Goal: Information Seeking & Learning: Learn about a topic

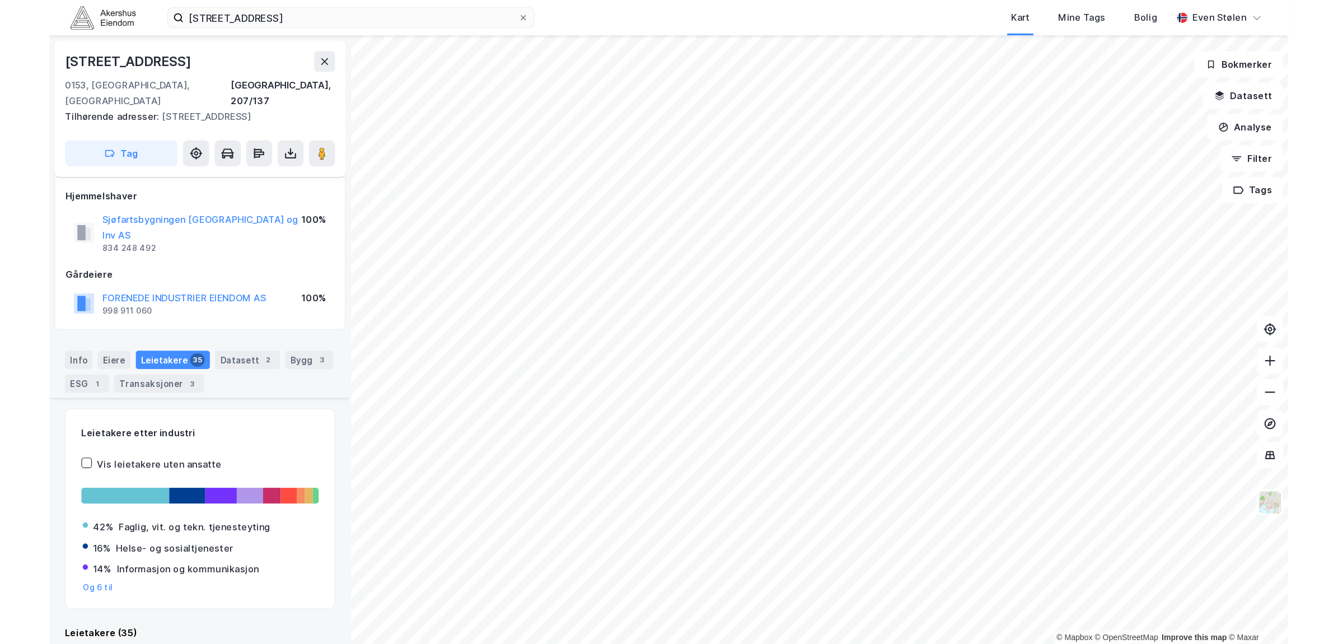
scroll to position [280, 0]
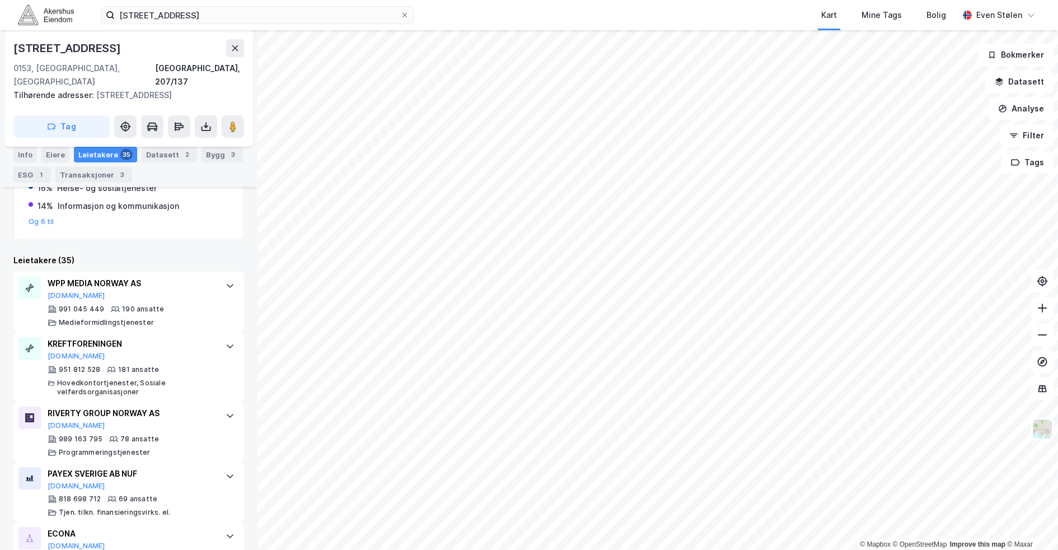
click at [54, 13] on img at bounding box center [46, 15] width 56 height 20
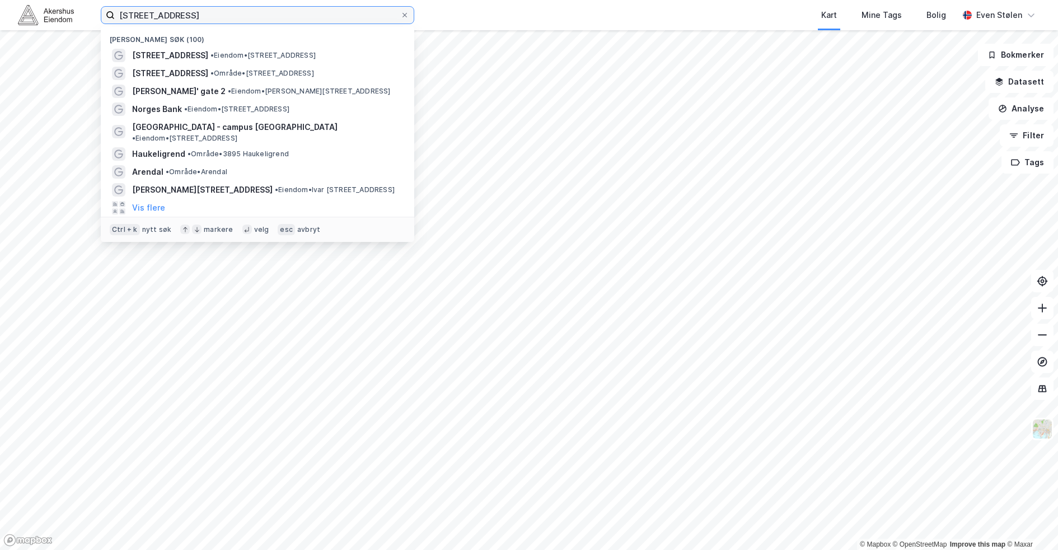
click at [194, 13] on input "[STREET_ADDRESS]" at bounding box center [258, 15] width 286 height 17
click at [208, 17] on input "[STREET_ADDRESS]" at bounding box center [258, 15] width 286 height 17
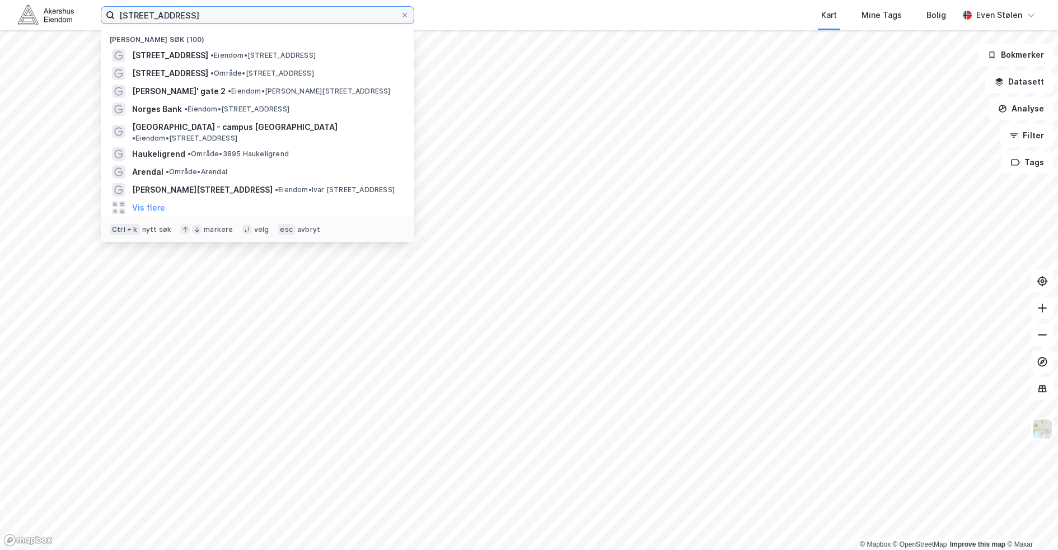
click at [208, 17] on input "[STREET_ADDRESS]" at bounding box center [258, 15] width 286 height 17
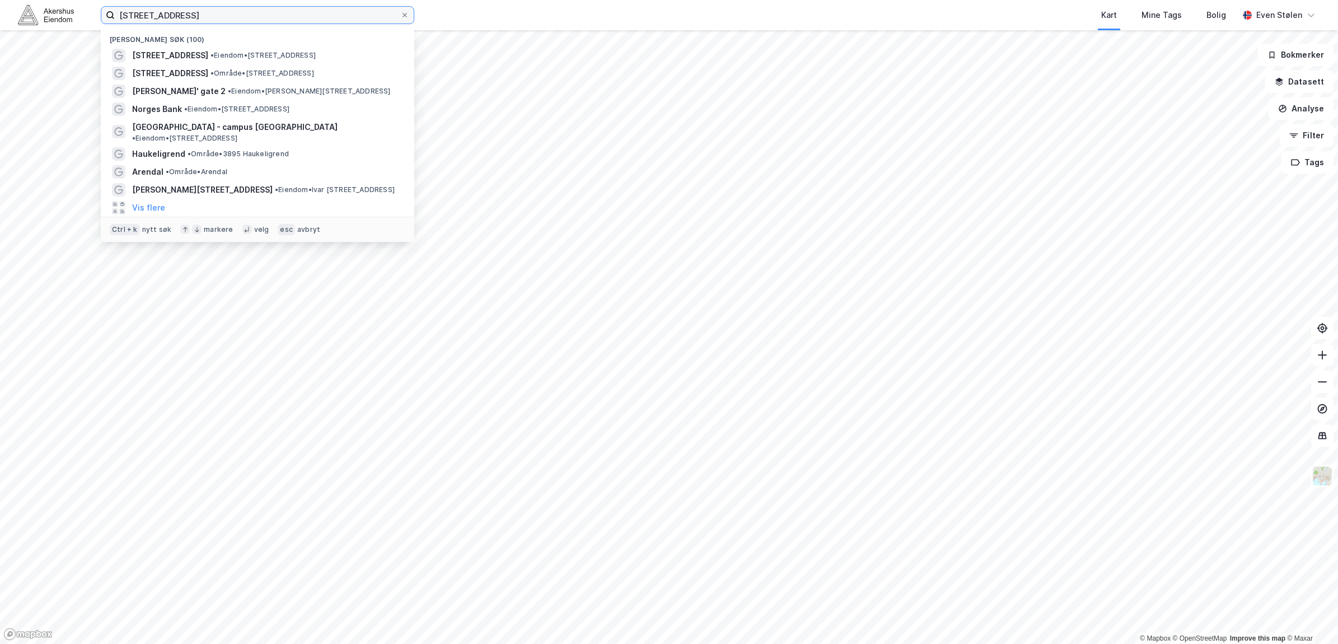
click at [228, 21] on input "[STREET_ADDRESS]" at bounding box center [258, 15] width 286 height 17
click at [231, 15] on input "[STREET_ADDRESS]" at bounding box center [258, 15] width 286 height 17
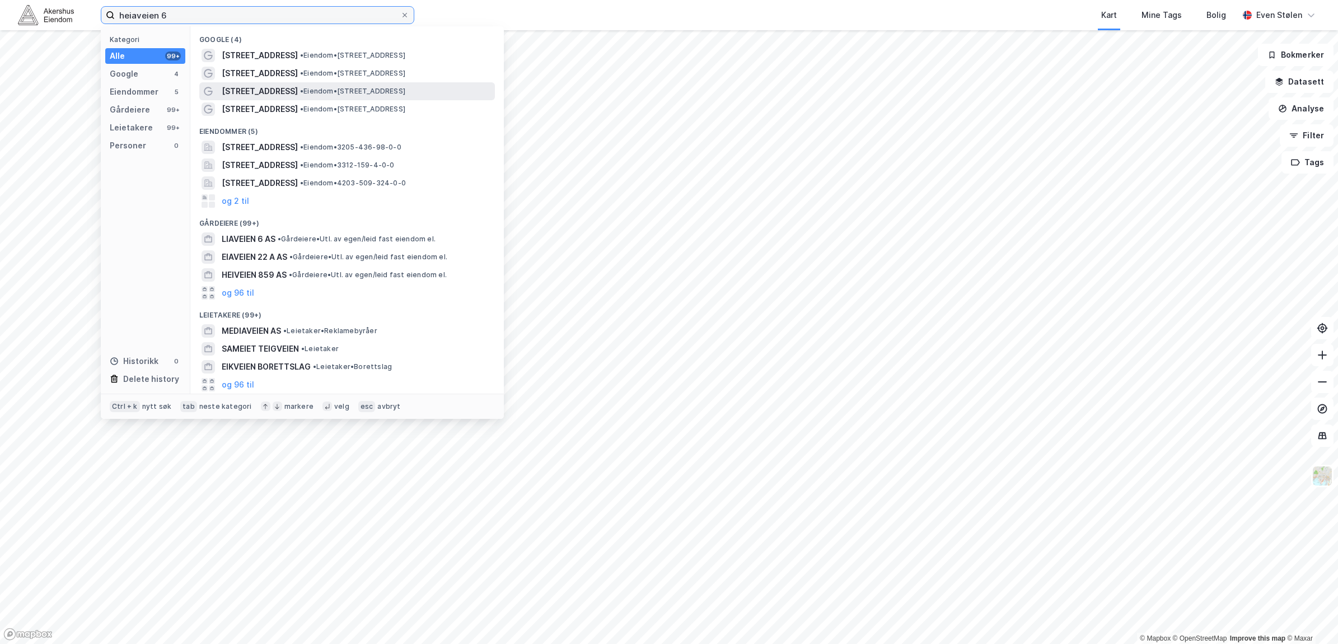
type input "heiaveien 6"
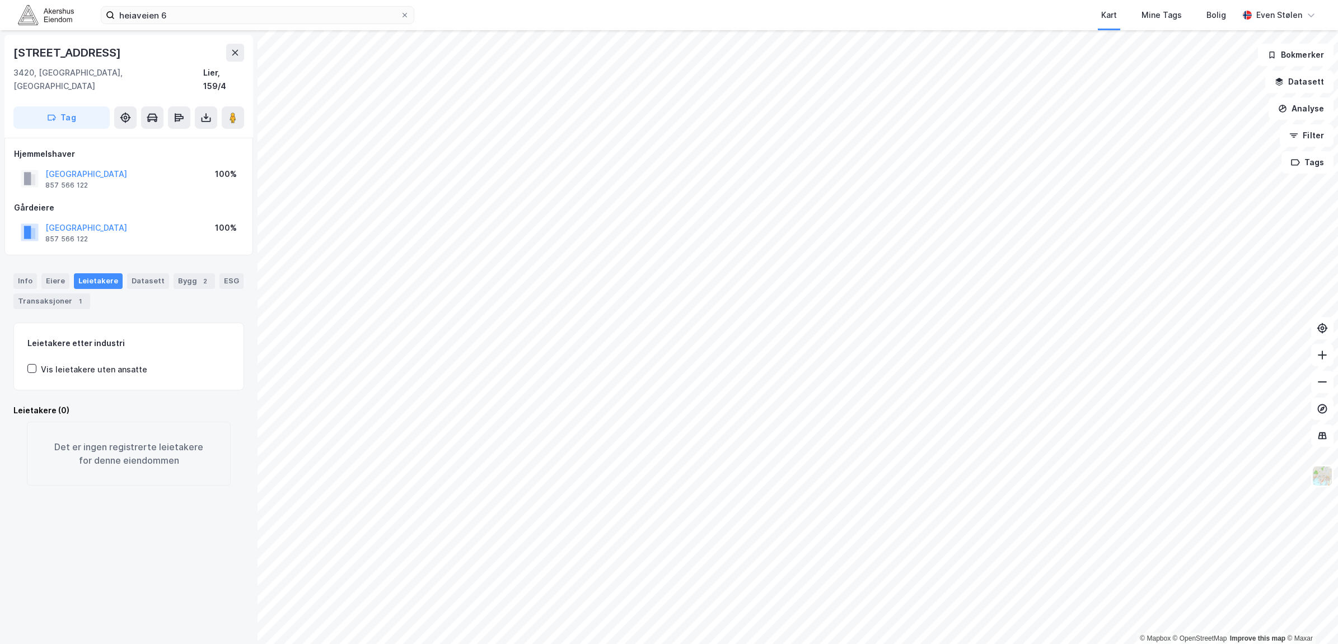
click at [228, 4] on div "heiaveien 6 Kart Mine Tags Bolig [PERSON_NAME]" at bounding box center [669, 15] width 1338 height 30
click at [228, 15] on input "heiaveien 6" at bounding box center [258, 15] width 286 height 17
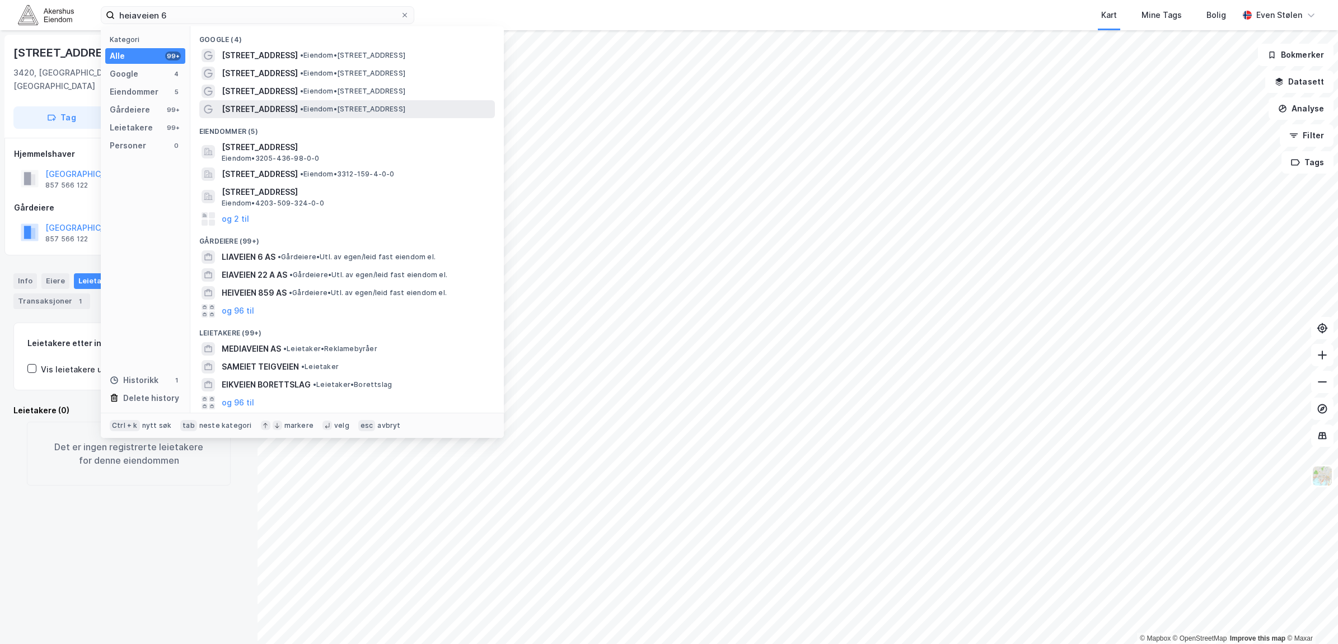
click at [379, 111] on span "• Eiendom • [STREET_ADDRESS]" at bounding box center [352, 109] width 105 height 9
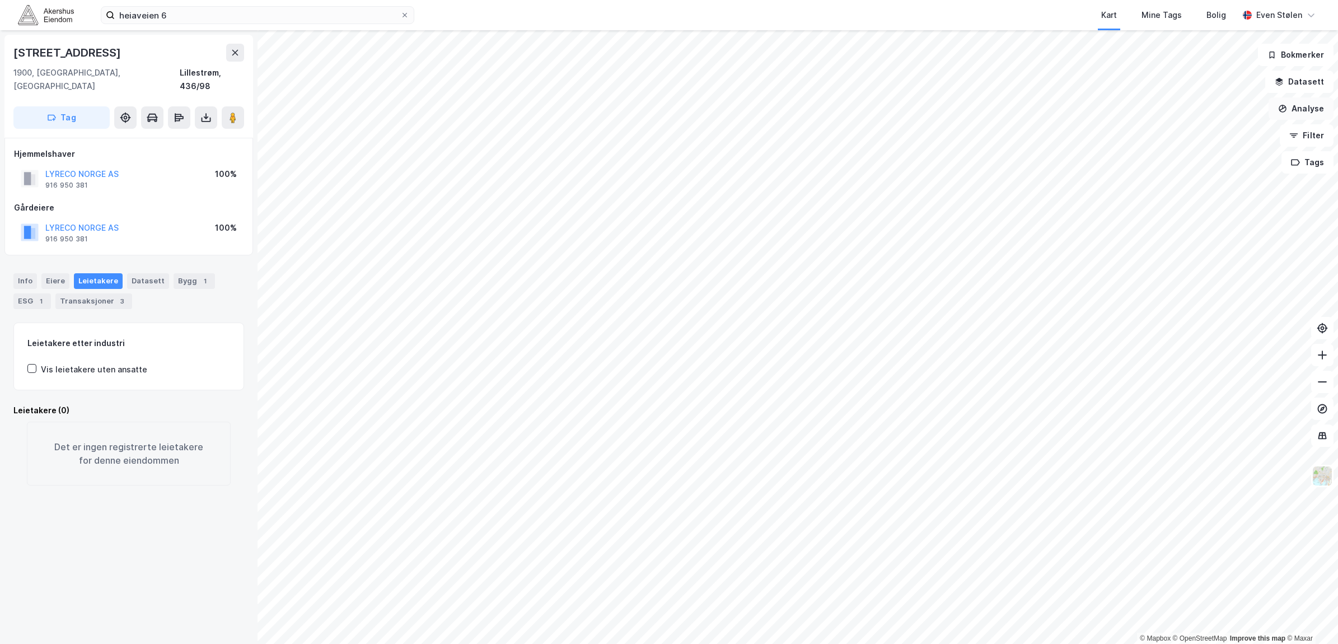
click at [1058, 101] on button "Analyse" at bounding box center [1301, 108] width 65 height 22
click at [1058, 135] on div "Tegn område" at bounding box center [1203, 133] width 97 height 10
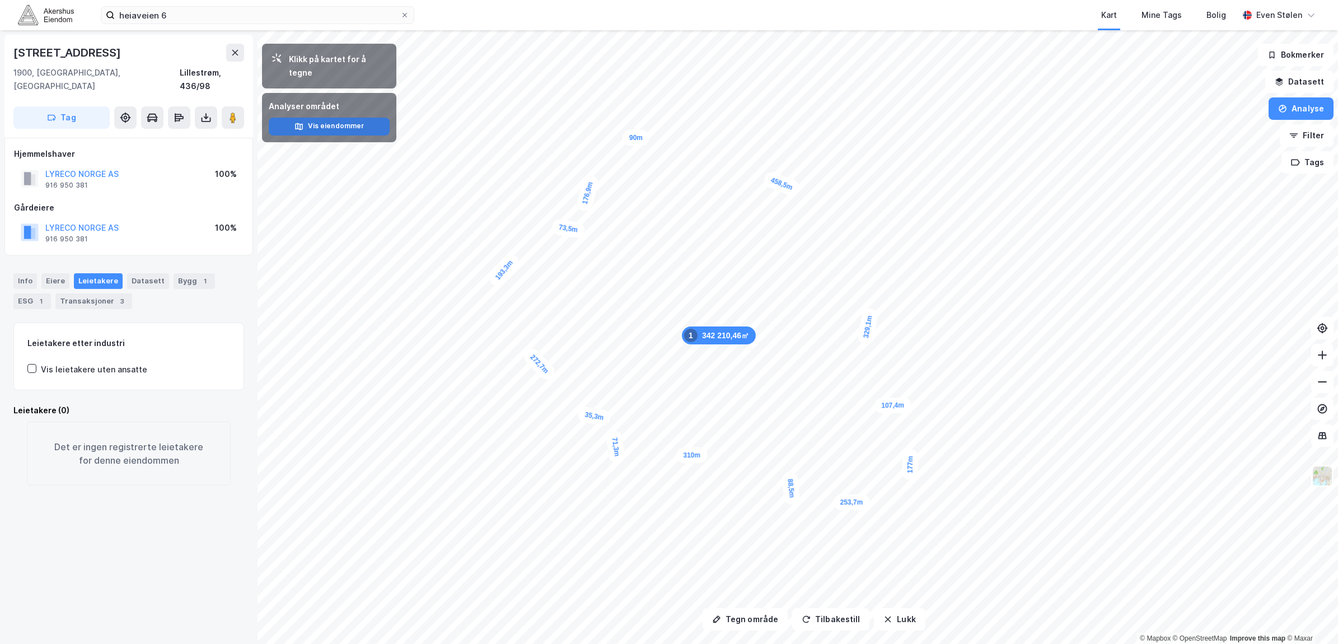
click at [321, 118] on button "Vis eiendommer" at bounding box center [329, 127] width 121 height 18
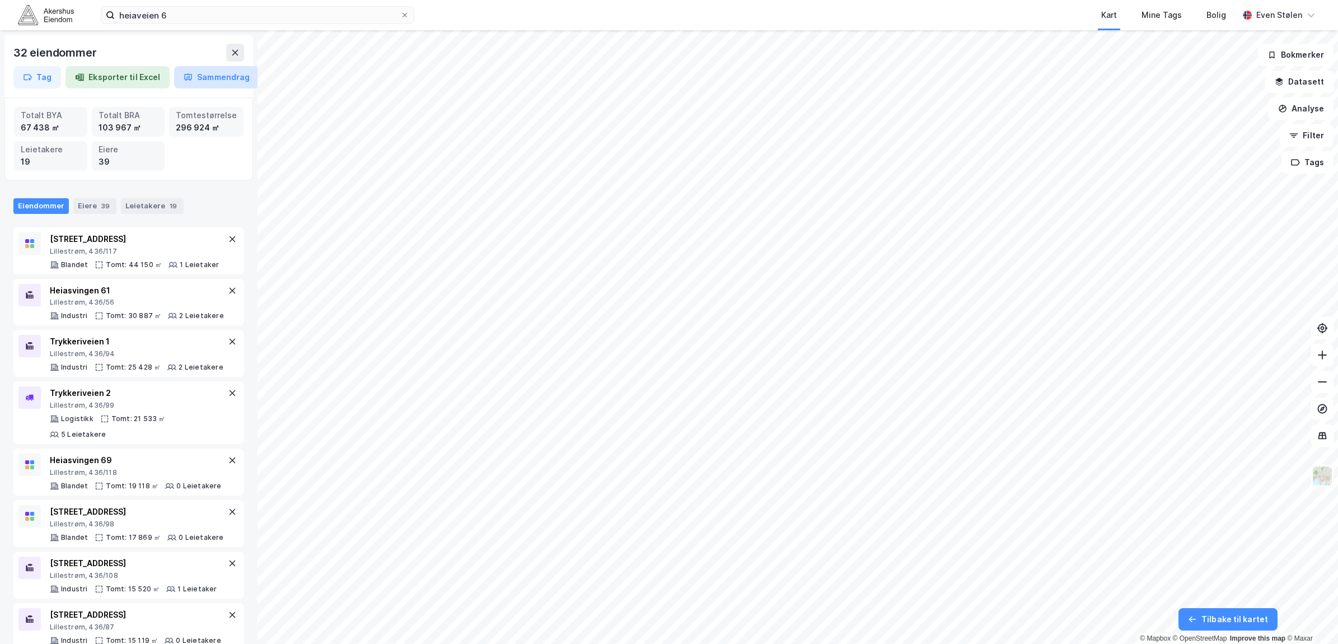
click at [217, 78] on button "Sammendrag" at bounding box center [216, 77] width 85 height 22
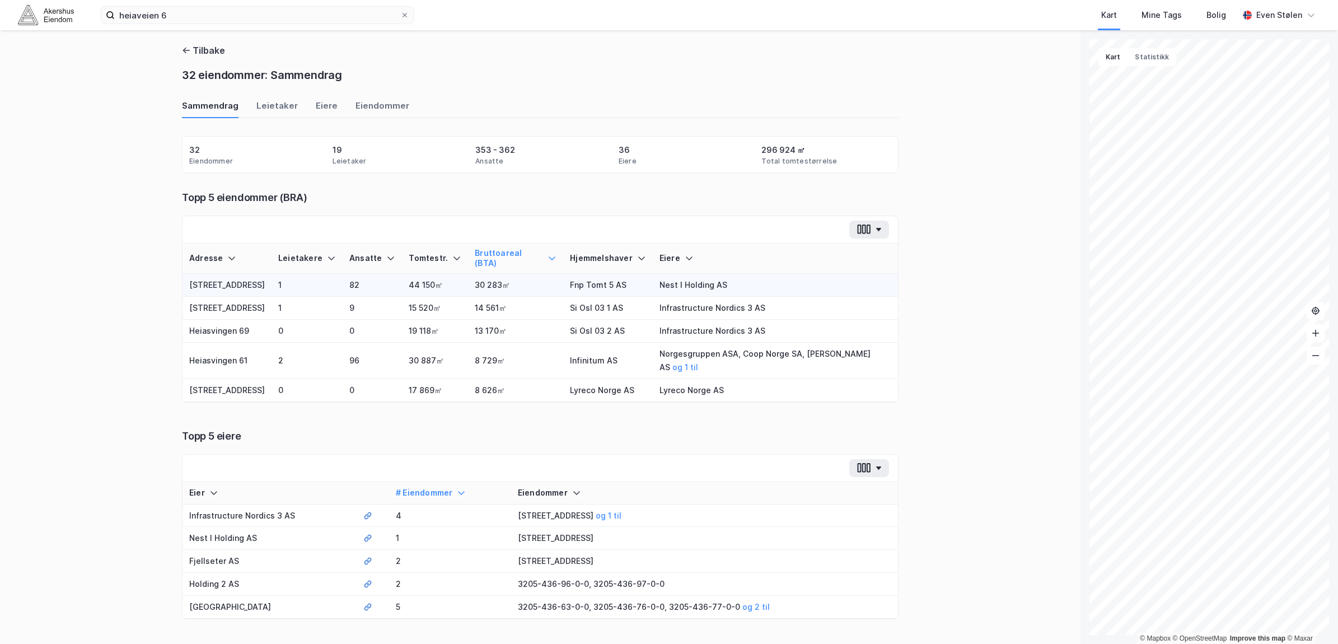
drag, startPoint x: 505, startPoint y: 205, endPoint x: 480, endPoint y: 281, distance: 80.0
click at [480, 281] on div "Topp 5 eiendommer (BRA) Adresse Leietakere Ansatte Tomtestr. Bruttoareal (BTA) …" at bounding box center [540, 297] width 717 height 212
click at [436, 429] on div "Topp 5 eiere" at bounding box center [540, 435] width 717 height 13
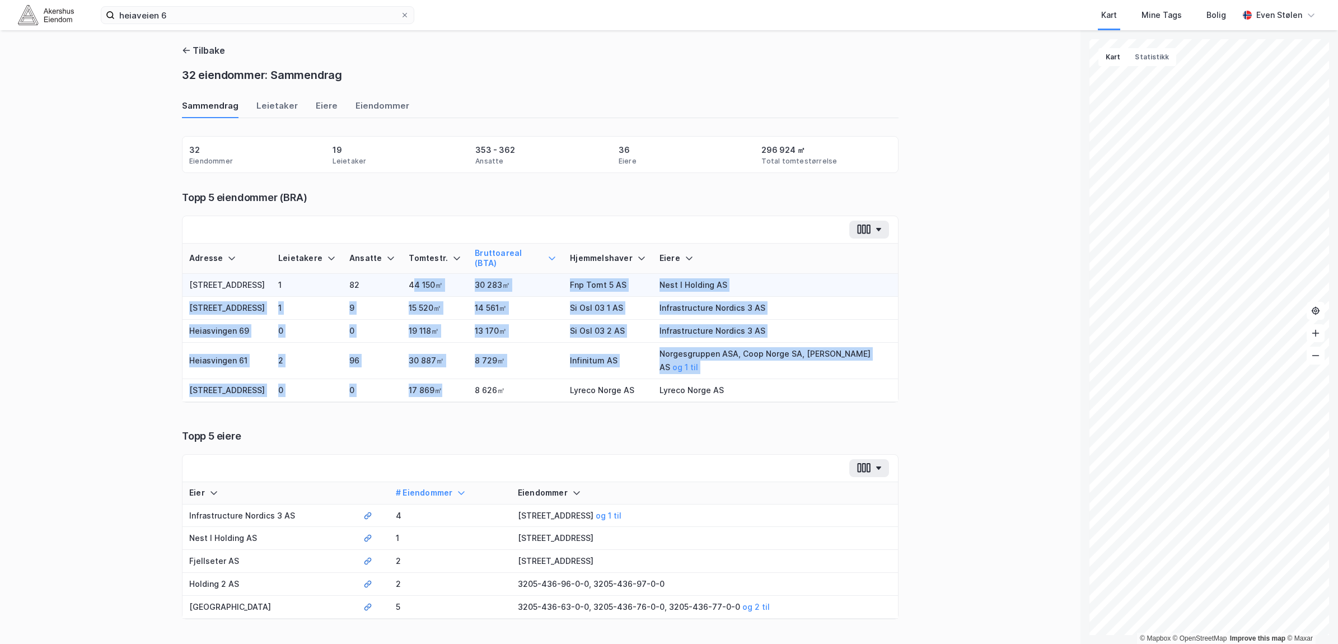
drag, startPoint x: 443, startPoint y: 368, endPoint x: 404, endPoint y: 275, distance: 100.6
click at [404, 275] on tbody "Heiaveien 8 1 82 44 150㎡ 30 283㎡ Fnp Tomt 5 AS Nest I Holding AS Heiaveien 9 1 …" at bounding box center [541, 338] width 716 height 128
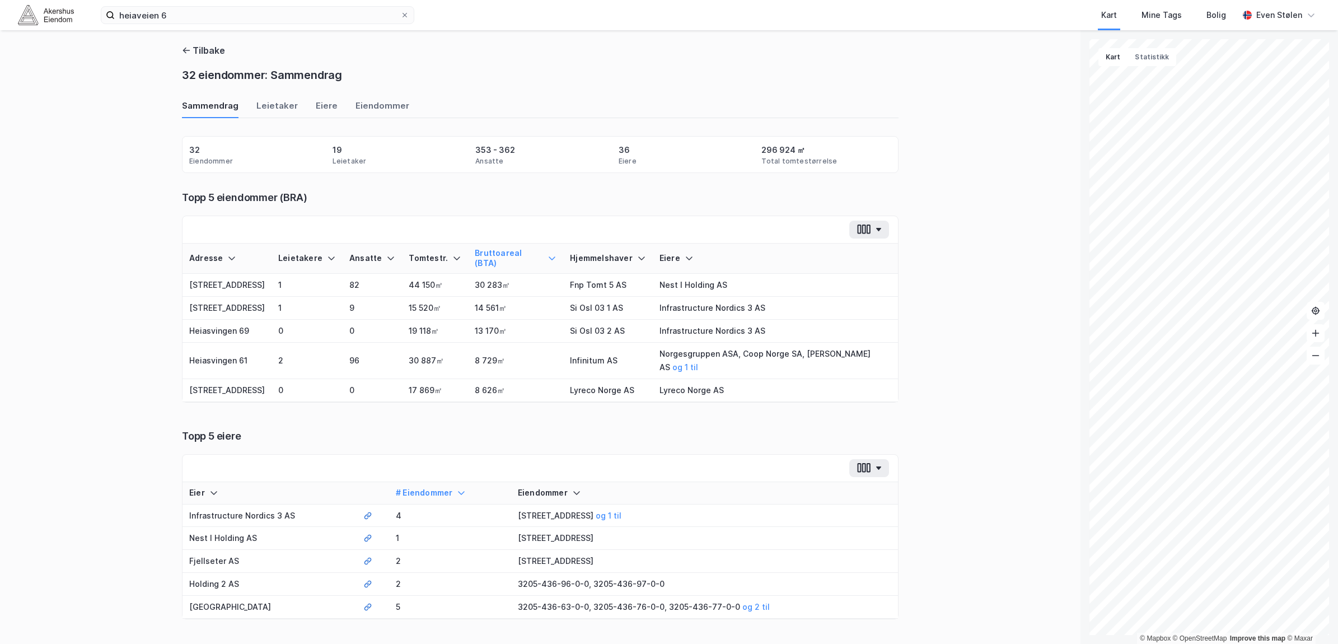
click at [451, 429] on div "Topp 5 eiere" at bounding box center [540, 435] width 717 height 13
click at [370, 105] on div "Eiendommer" at bounding box center [383, 109] width 54 height 18
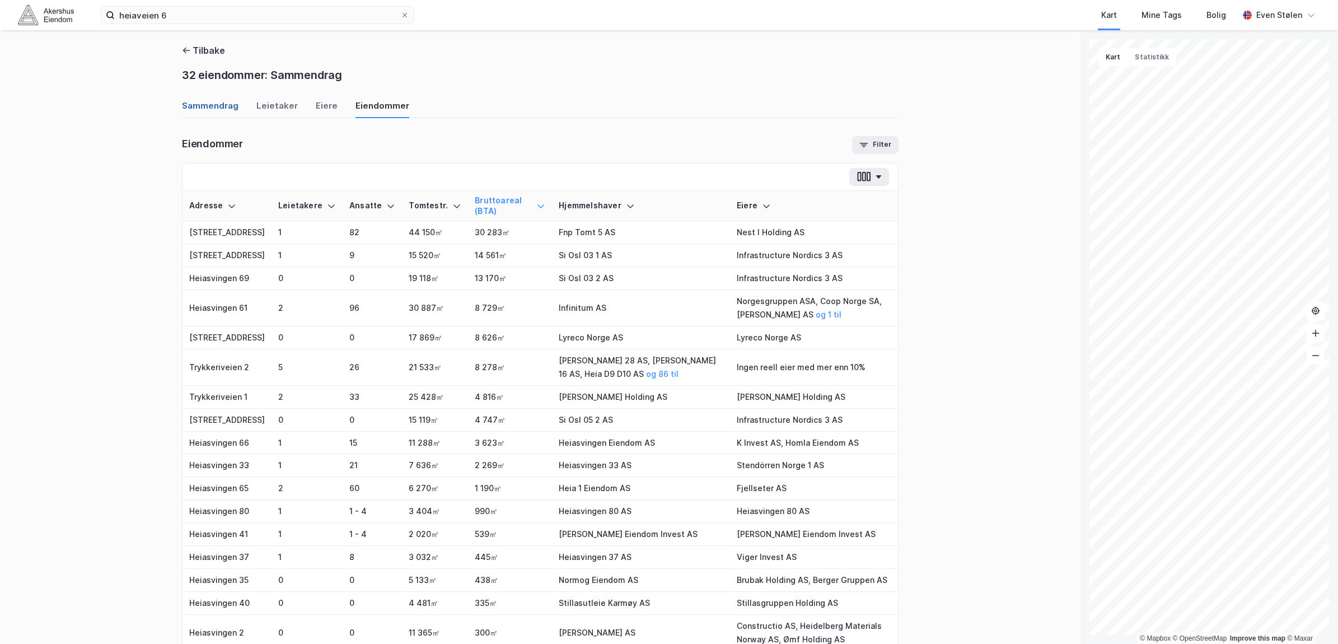
click at [182, 106] on div "Sammendrag" at bounding box center [210, 109] width 57 height 18
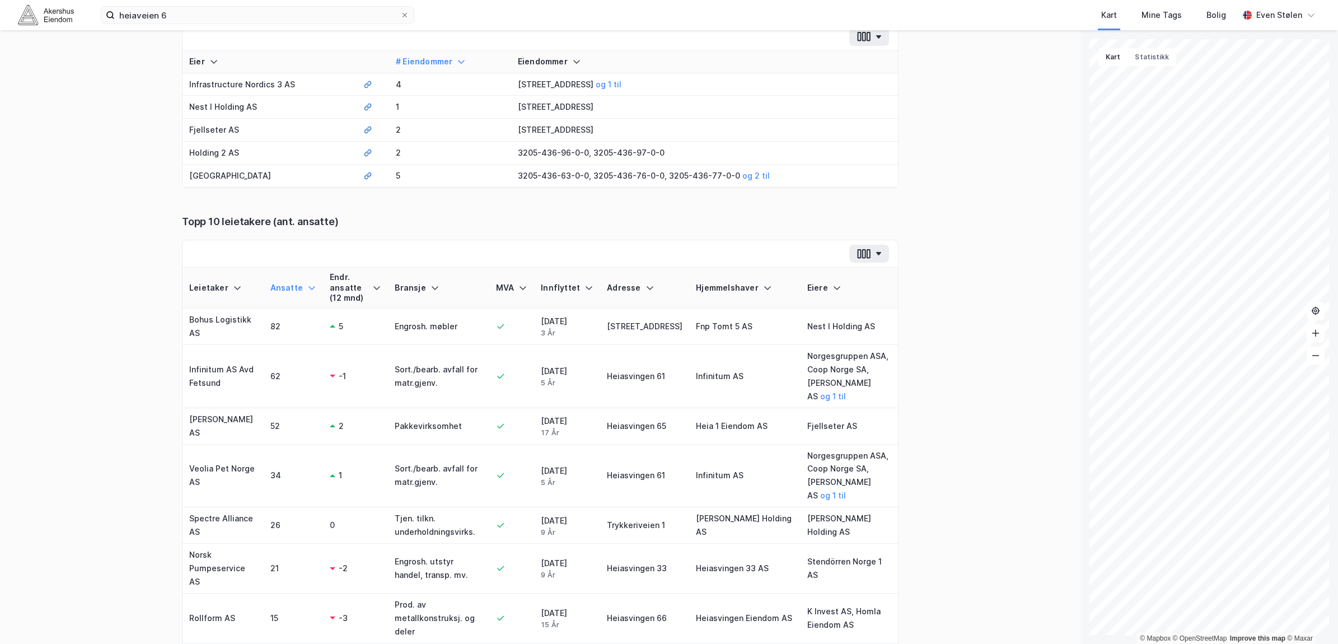
scroll to position [490, 0]
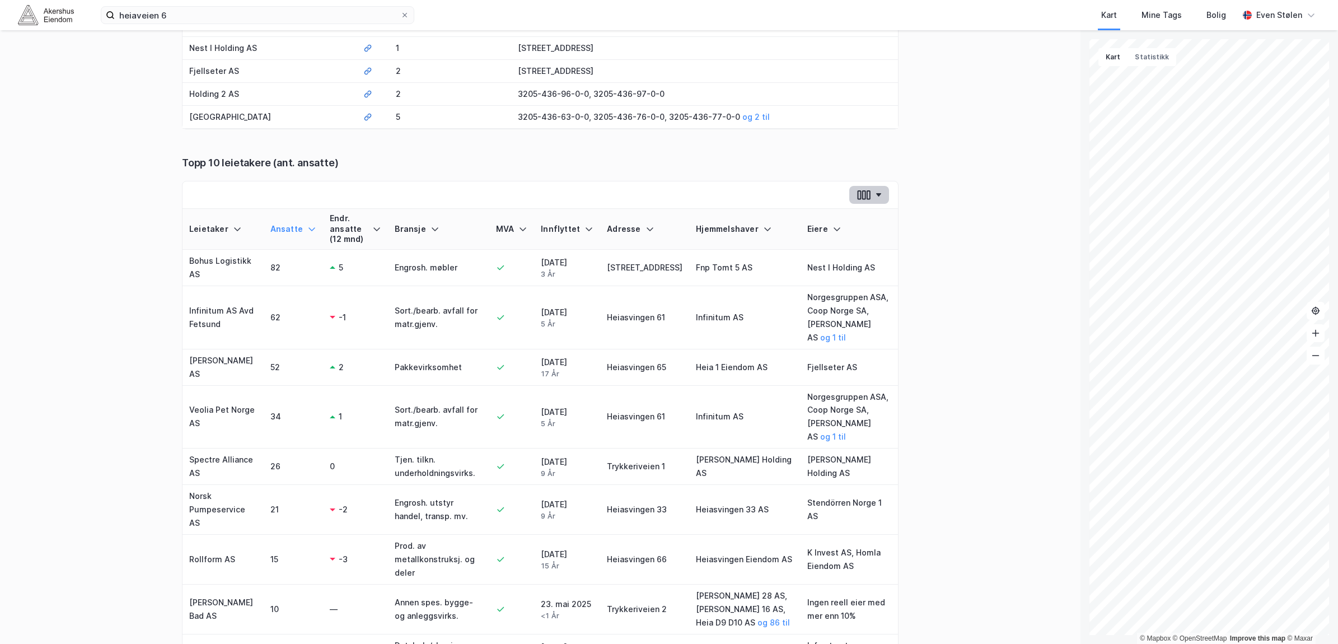
click at [873, 186] on button "button" at bounding box center [869, 195] width 40 height 18
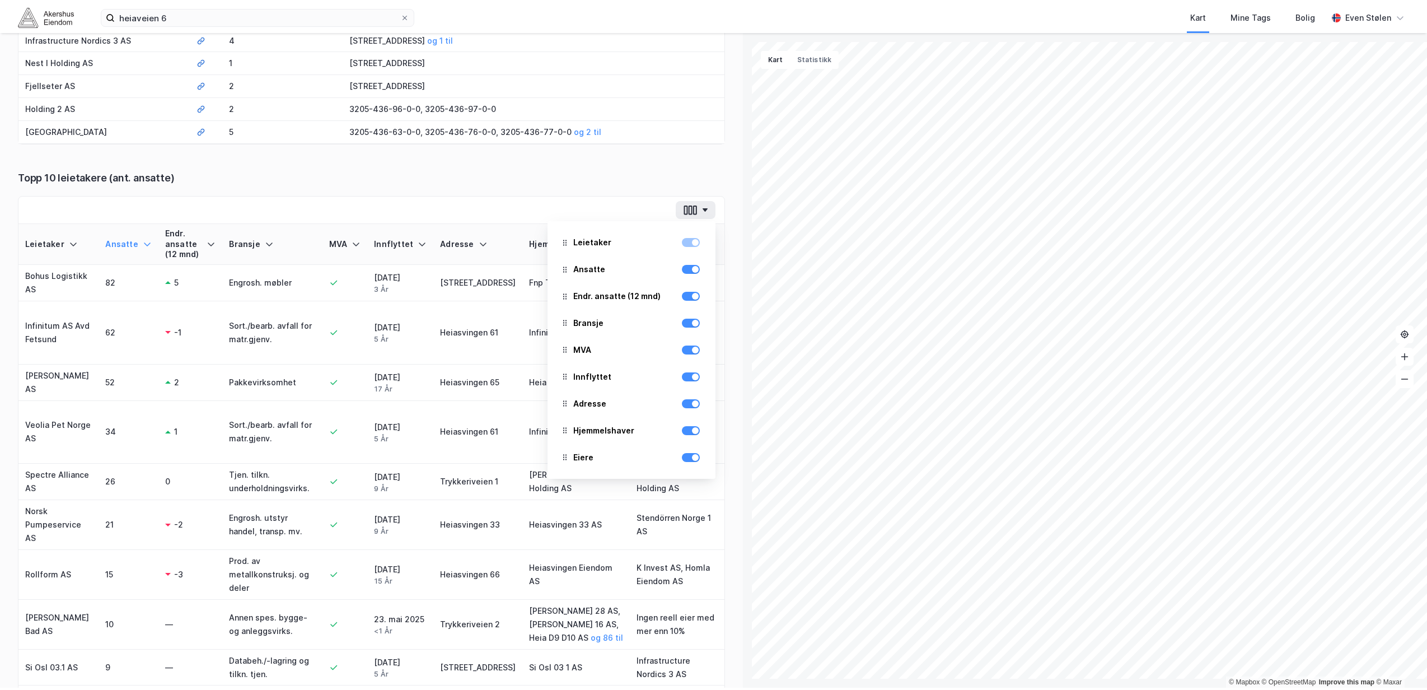
scroll to position [473, 0]
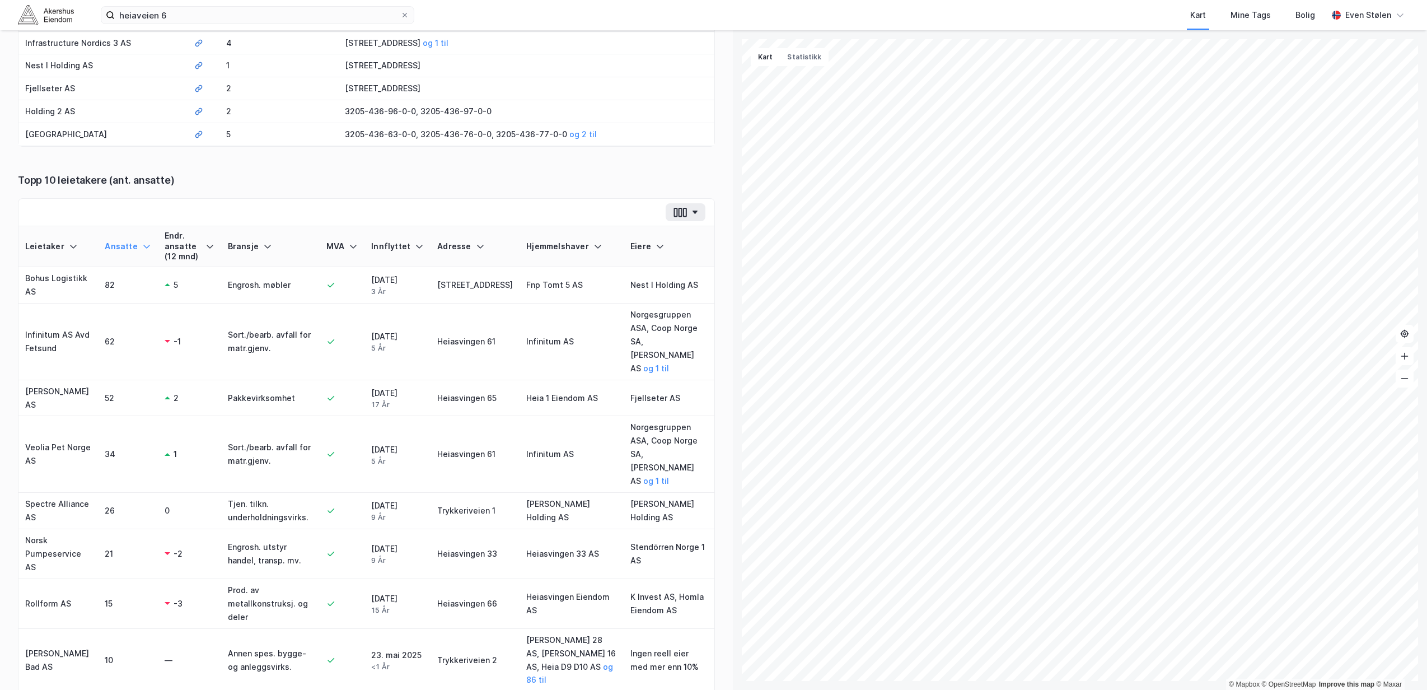
click at [698, 22] on div "Kart Mine Tags Bolig" at bounding box center [897, 15] width 859 height 30
click at [16, 9] on div "heiaveien 6 Kart Mine Tags Bolig [PERSON_NAME]" at bounding box center [713, 15] width 1427 height 30
click at [34, 14] on img at bounding box center [46, 15] width 56 height 20
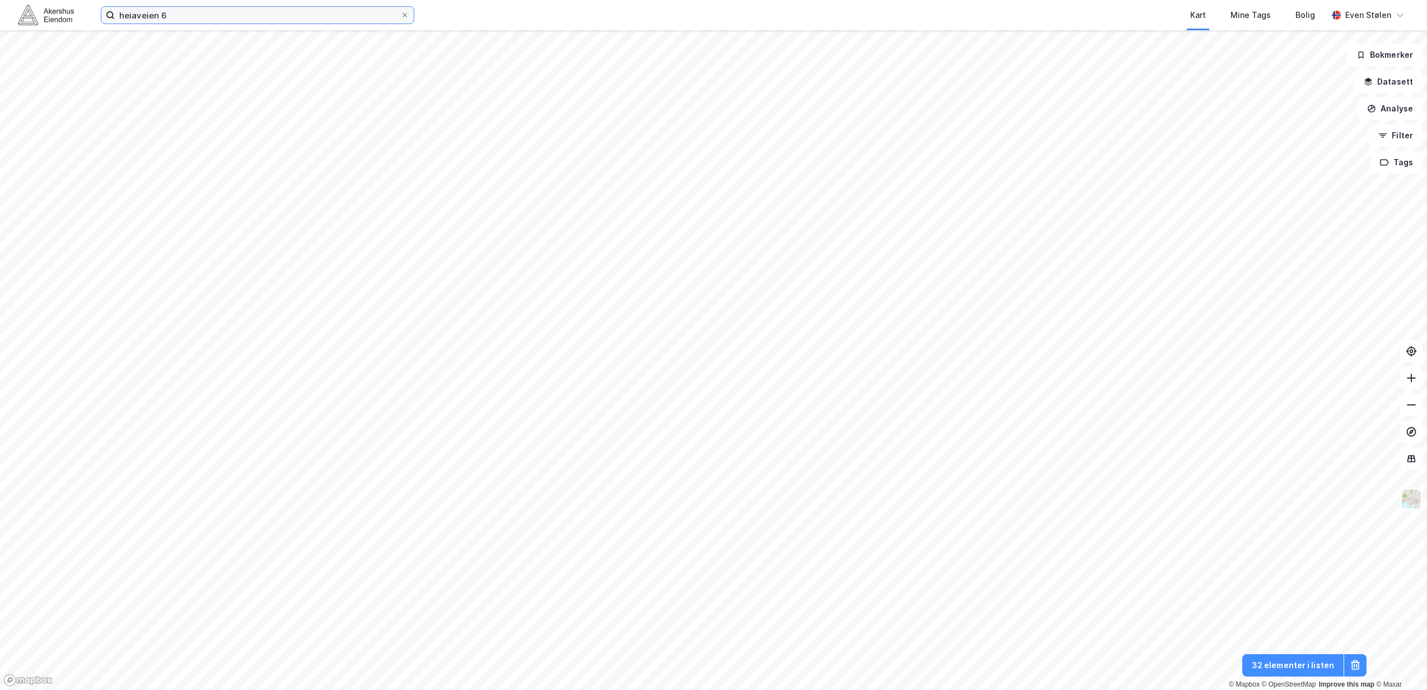
click at [193, 17] on input "heiaveien 6" at bounding box center [258, 15] width 286 height 17
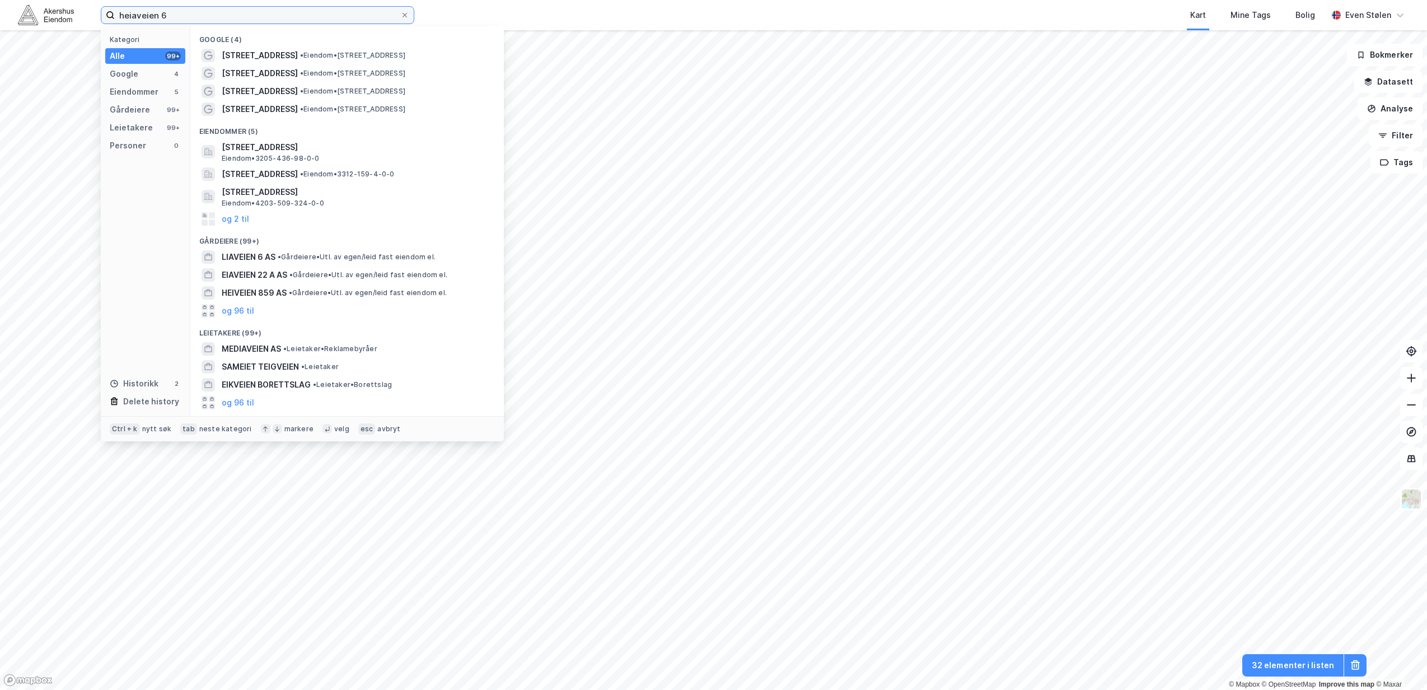
click at [193, 17] on input "heiaveien 6" at bounding box center [258, 15] width 286 height 17
paste input "Kakkelovnskroken 3"
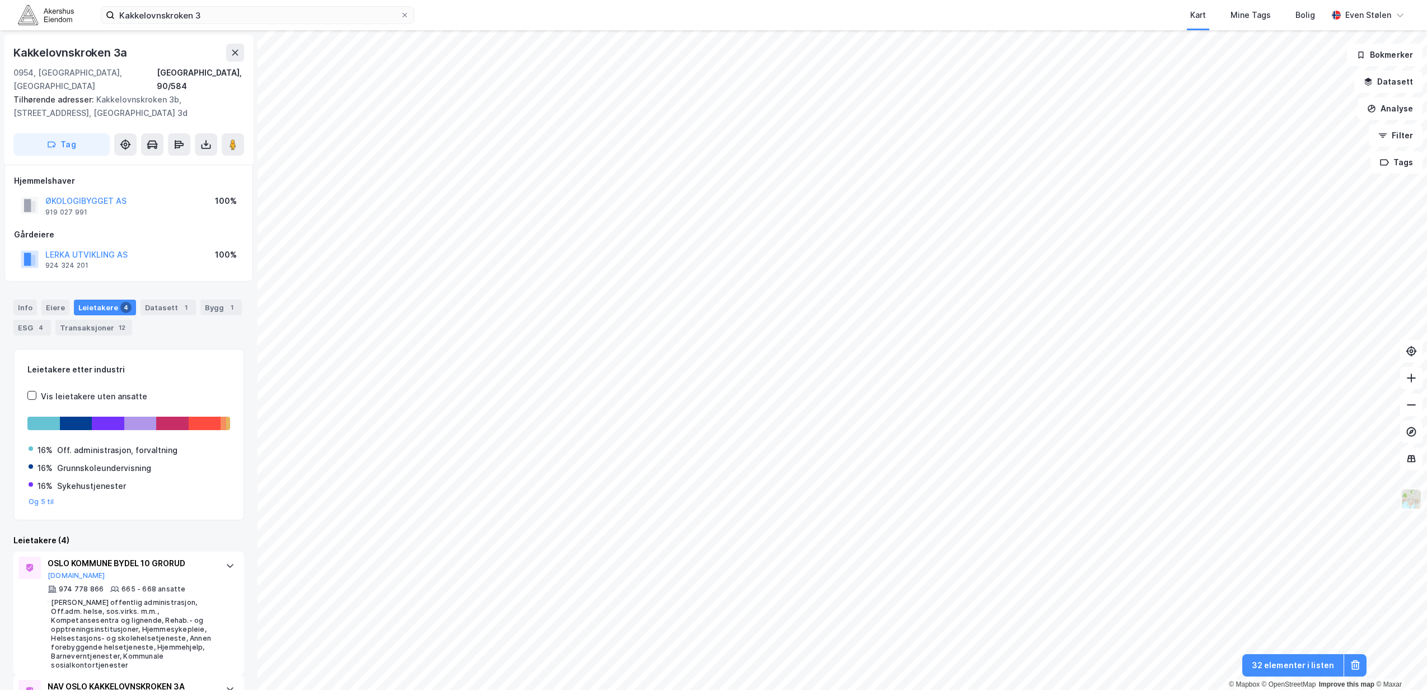
click at [1058, 502] on img at bounding box center [1411, 498] width 21 height 21
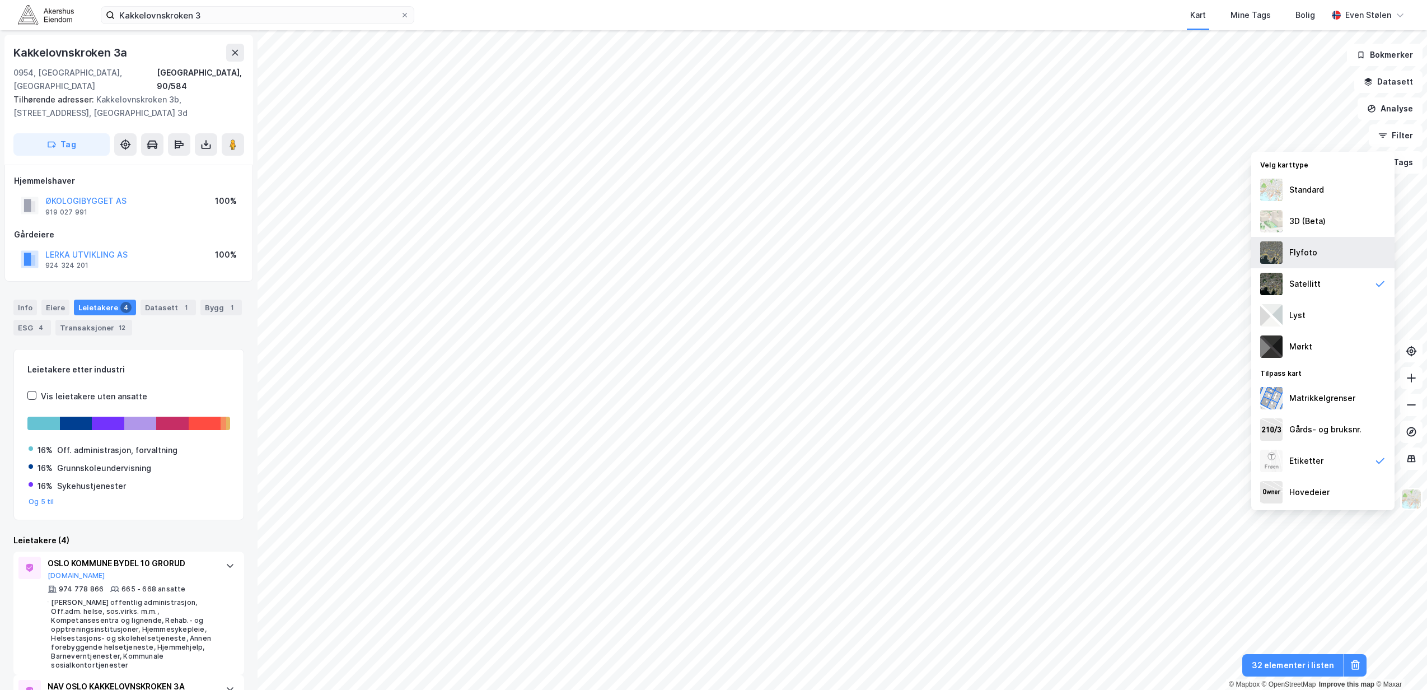
click at [1058, 253] on div "Flyfoto" at bounding box center [1322, 252] width 143 height 31
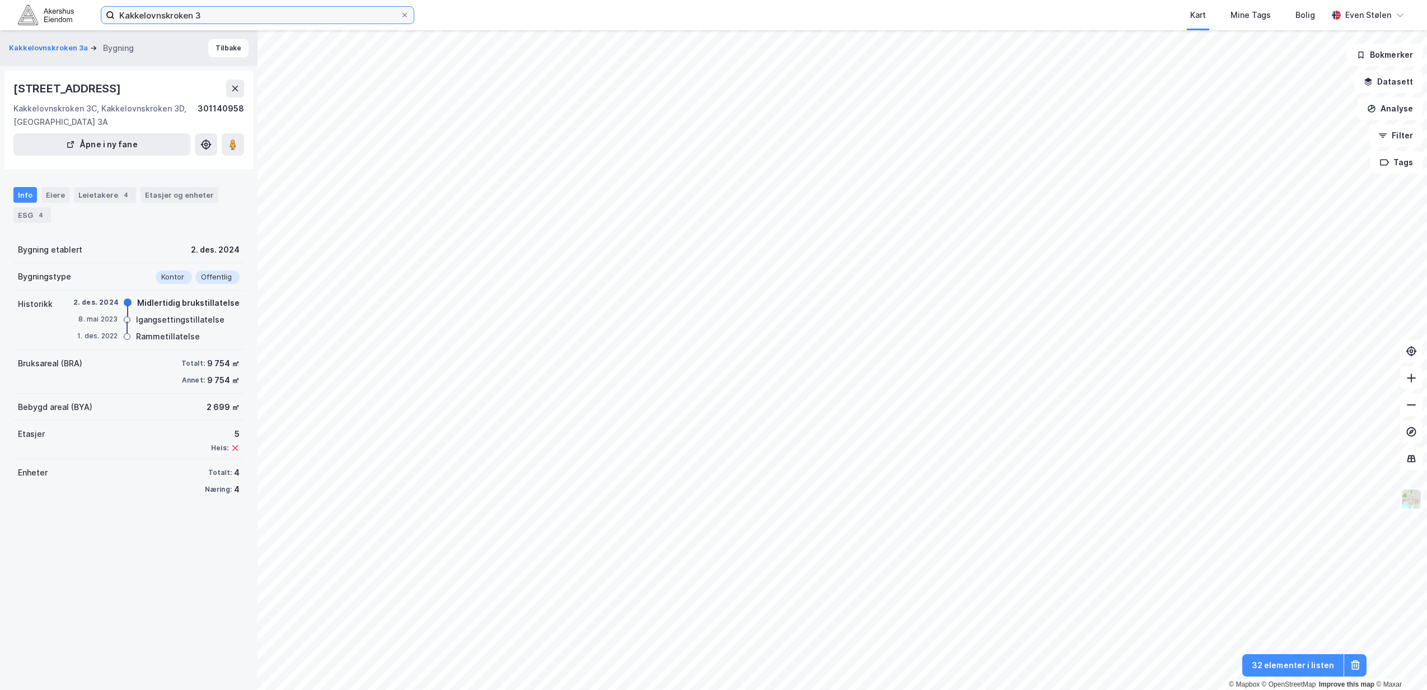
click at [233, 7] on input "Kakkelovnskroken 3" at bounding box center [258, 15] width 286 height 17
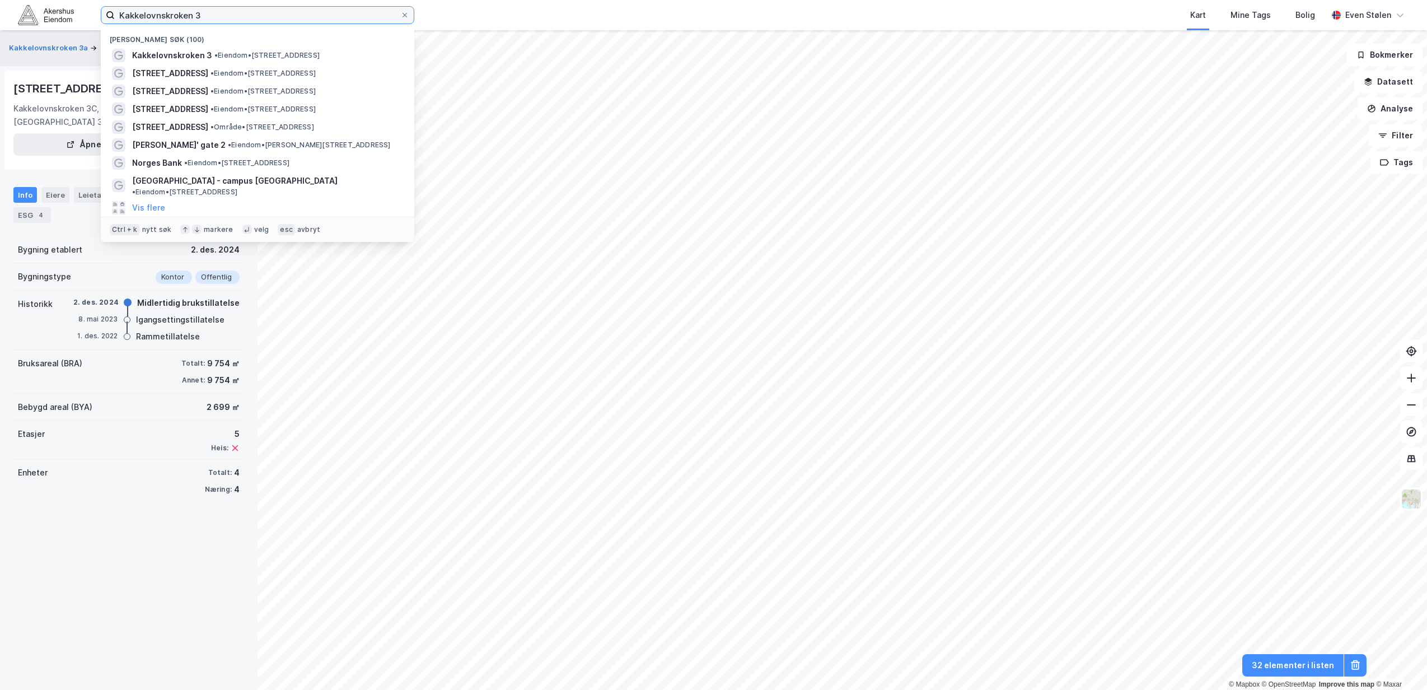
click at [233, 7] on input "Kakkelovnskroken 3" at bounding box center [258, 15] width 286 height 17
paste input "Nedre Voll gate 4"
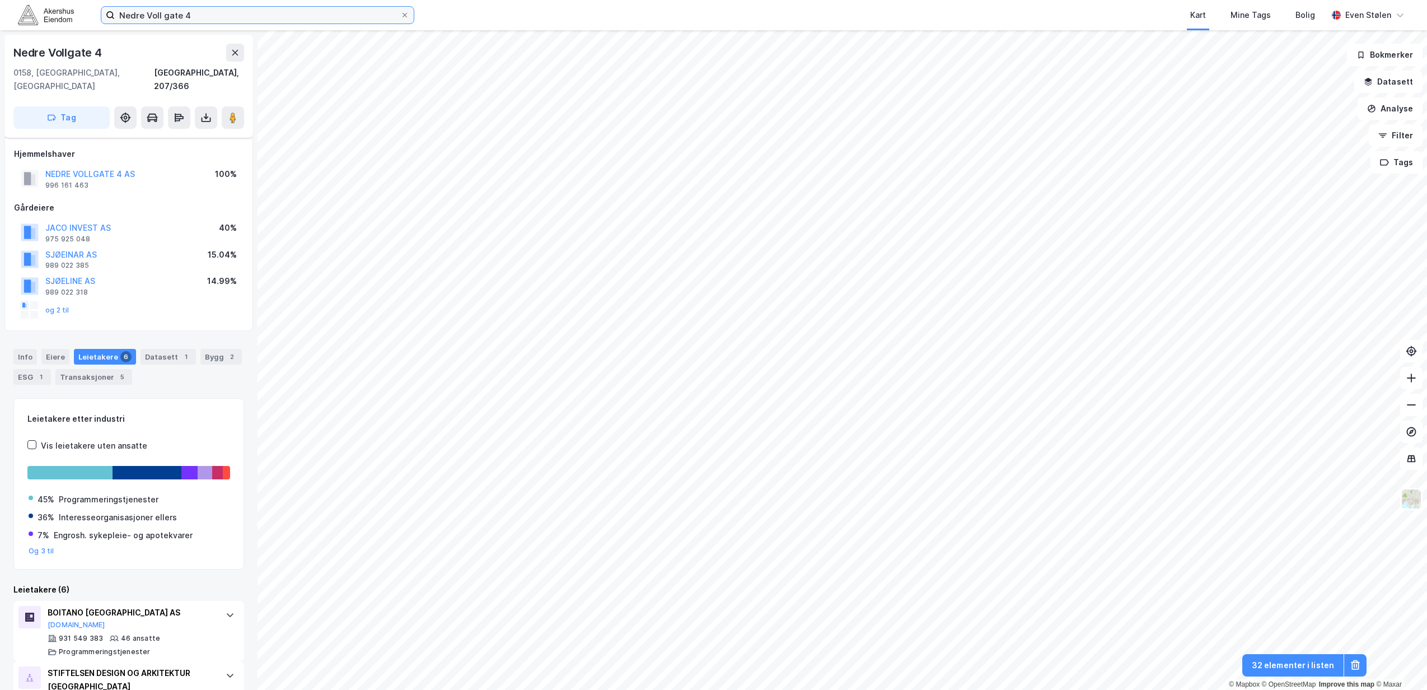
scroll to position [140, 0]
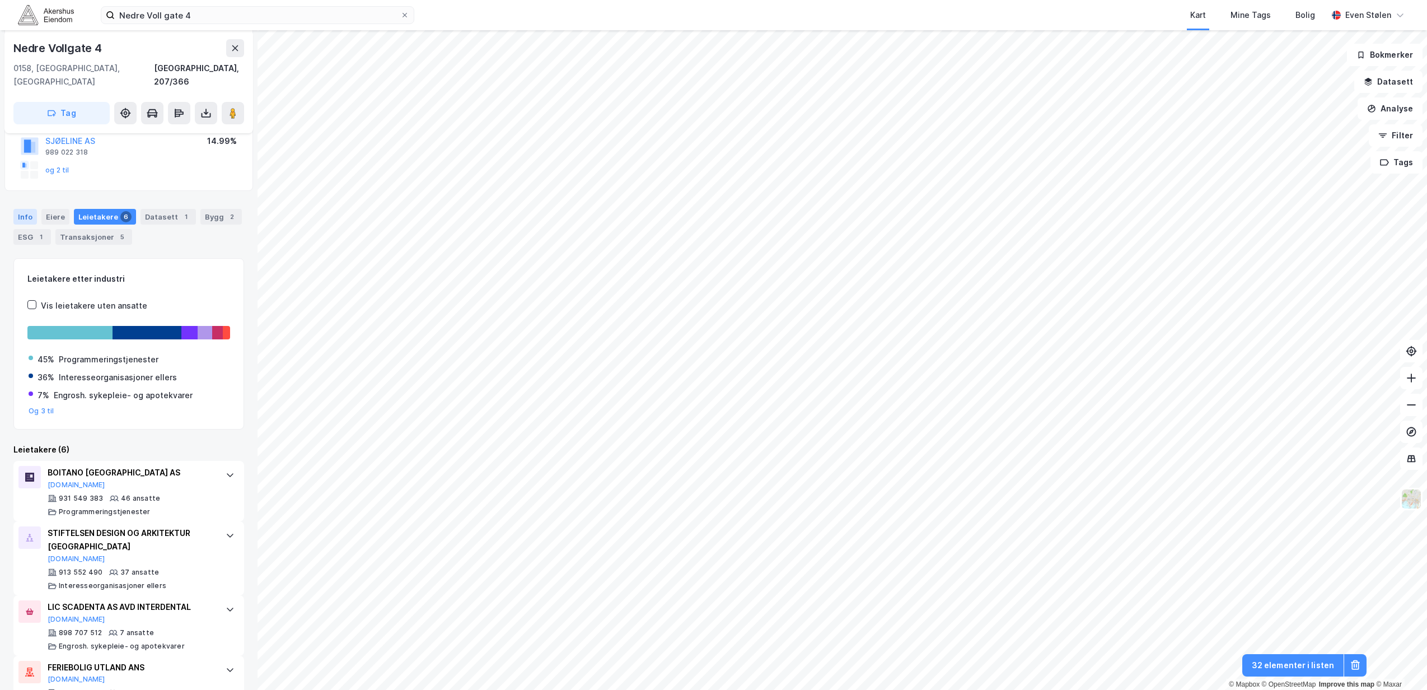
click at [35, 209] on div "Info" at bounding box center [25, 217] width 24 height 16
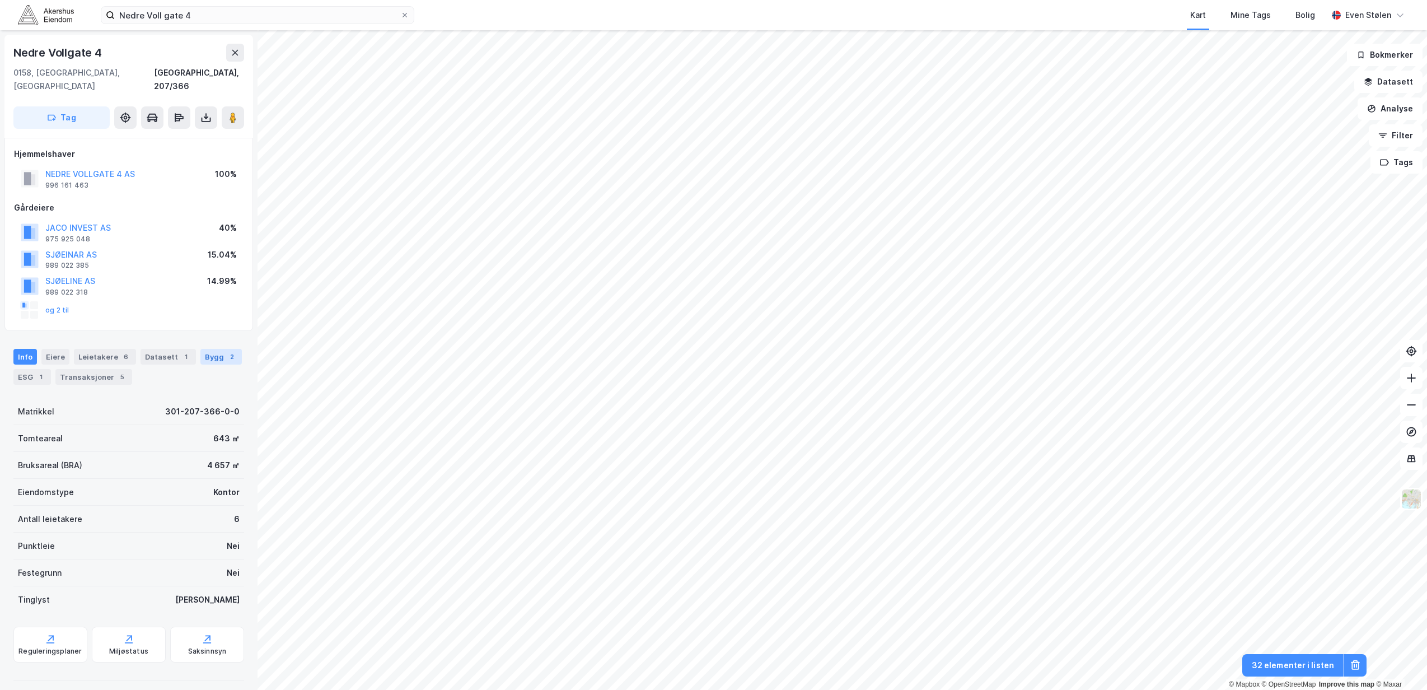
click at [213, 349] on div "Bygg 2" at bounding box center [220, 357] width 41 height 16
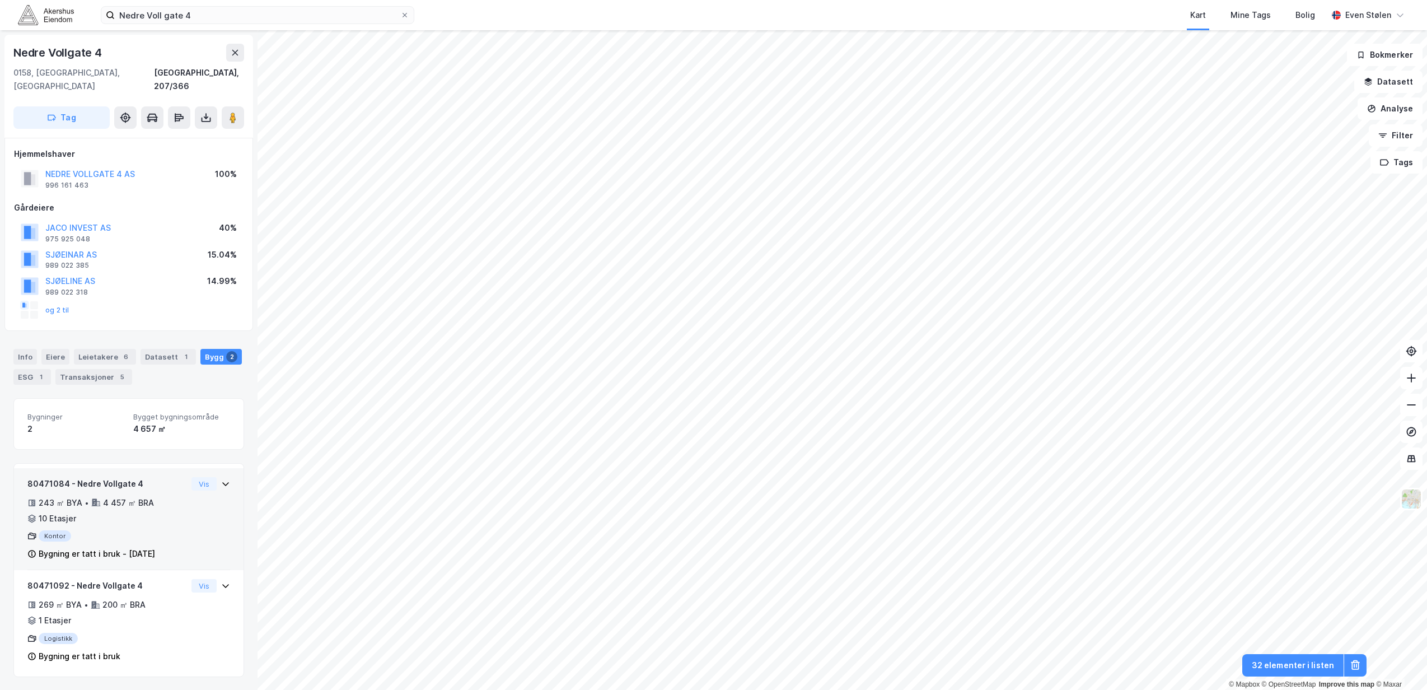
click at [159, 513] on div "80471084 - Nedre Vollgate 4 243 ㎡ BYA • 4 457 ㎡ BRA • 10 Etasjer Kontor Bygning…" at bounding box center [107, 519] width 160 height 84
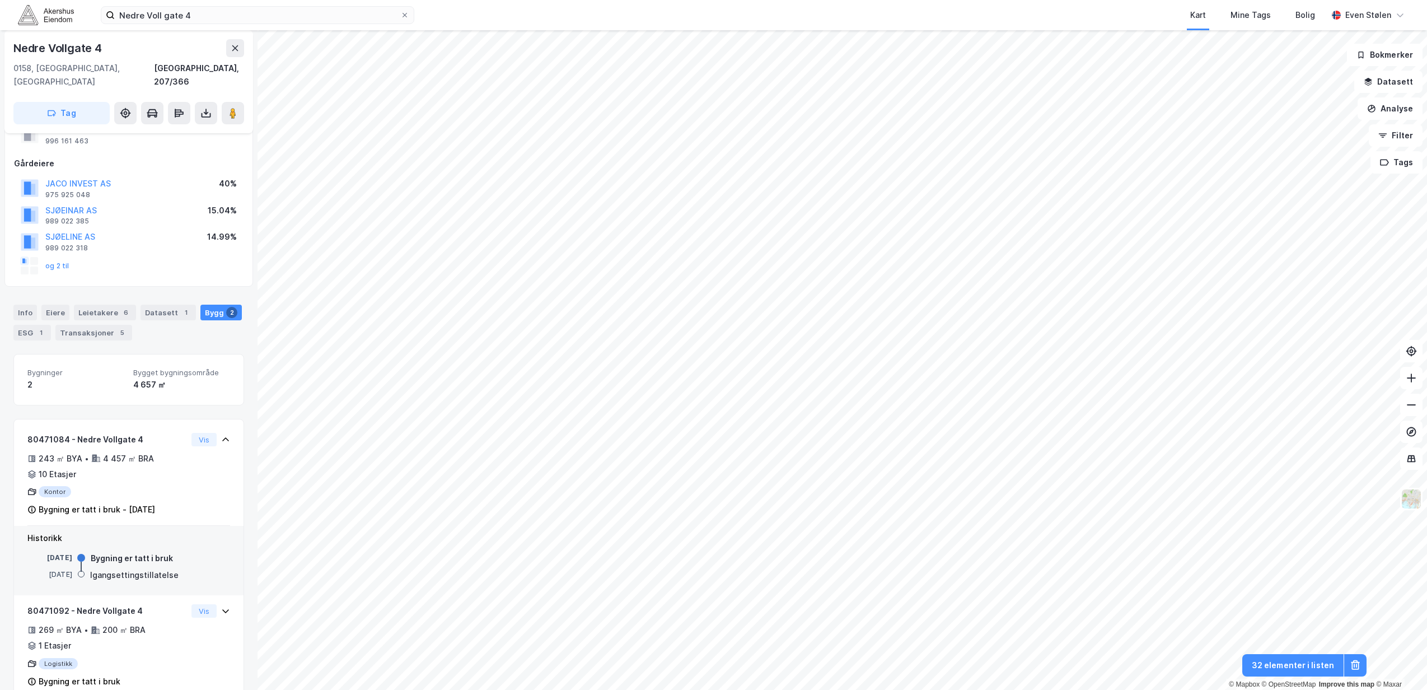
scroll to position [57, 0]
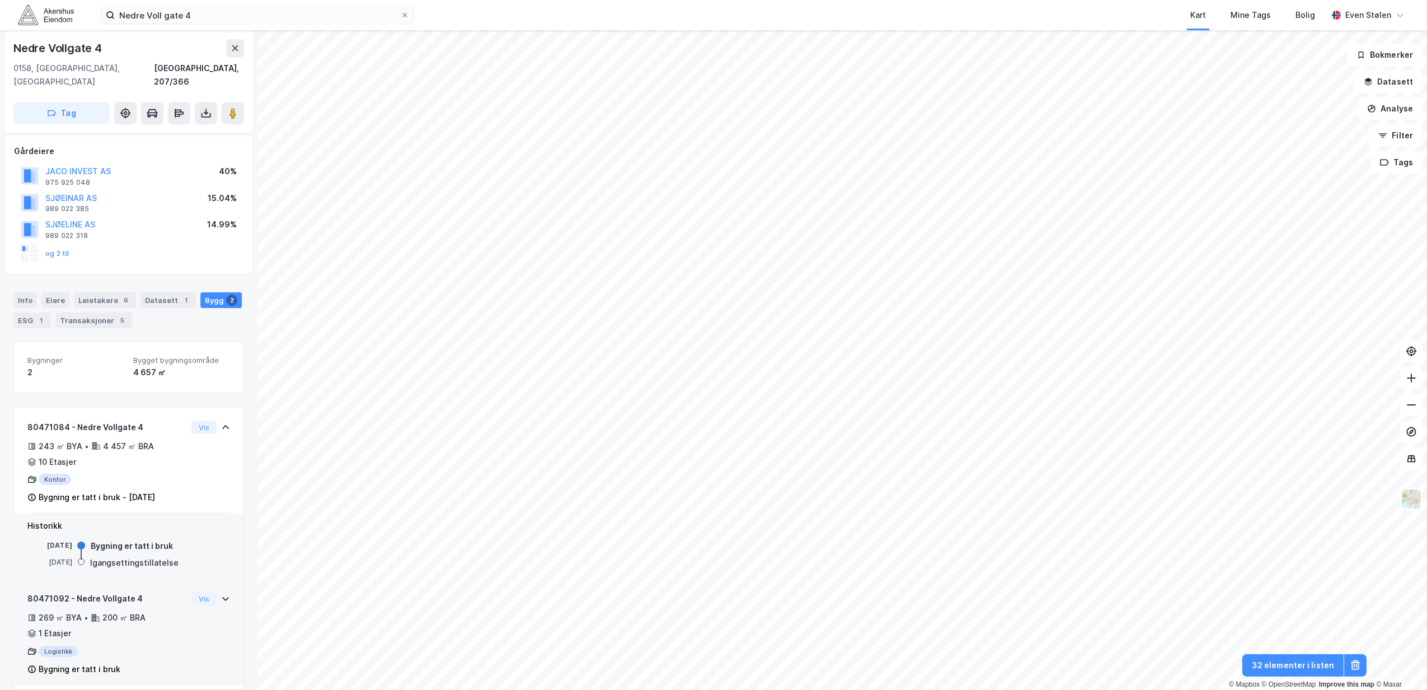
click at [162, 549] on div "80471092 - Nedre Vollgate 4 269 ㎡ BYA • 200 ㎡ BRA • 1 Etasjer Logistikk Bygning…" at bounding box center [107, 634] width 160 height 84
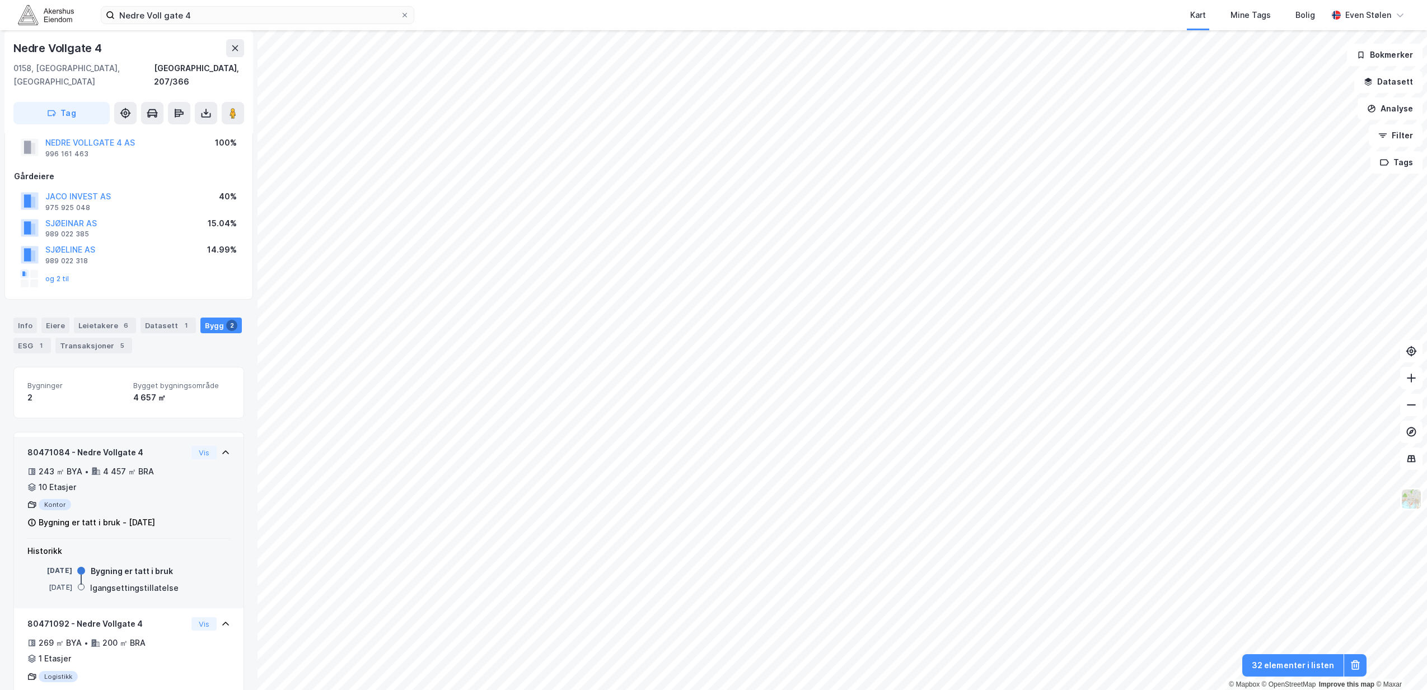
scroll to position [0, 0]
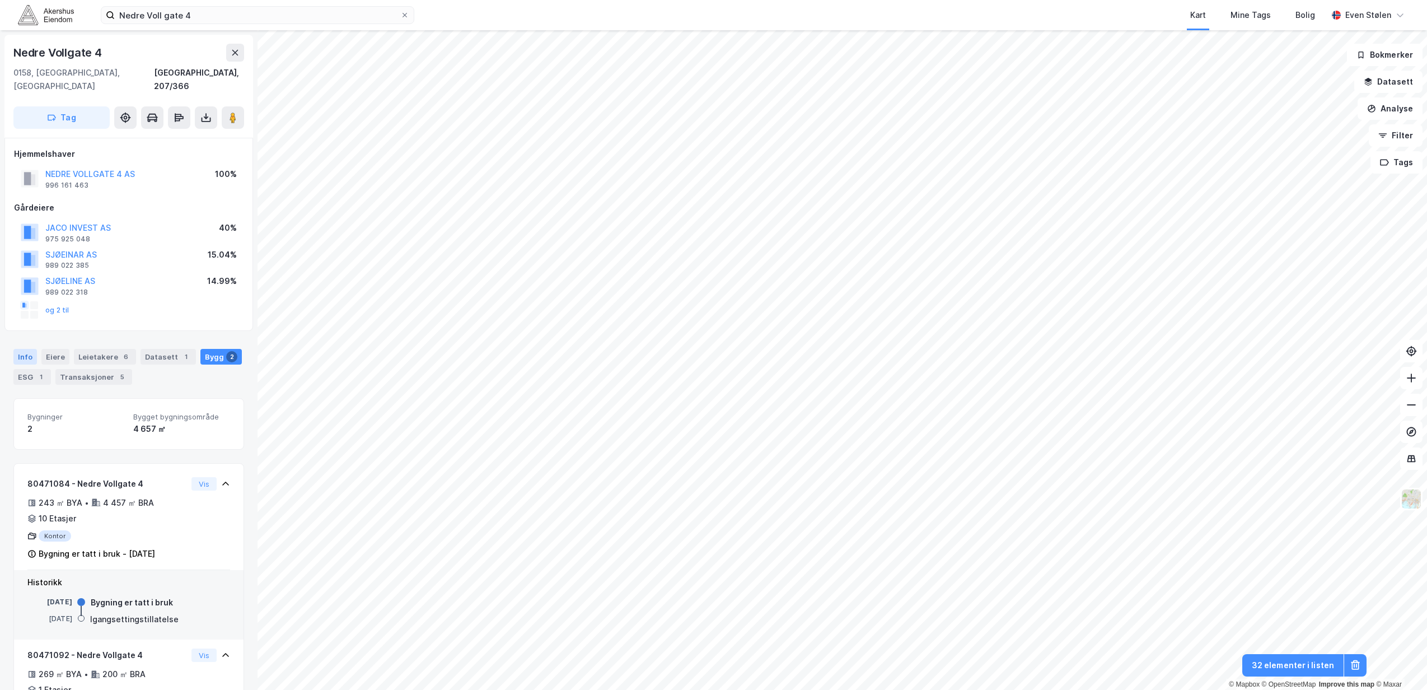
click at [17, 349] on div "Info" at bounding box center [25, 357] width 24 height 16
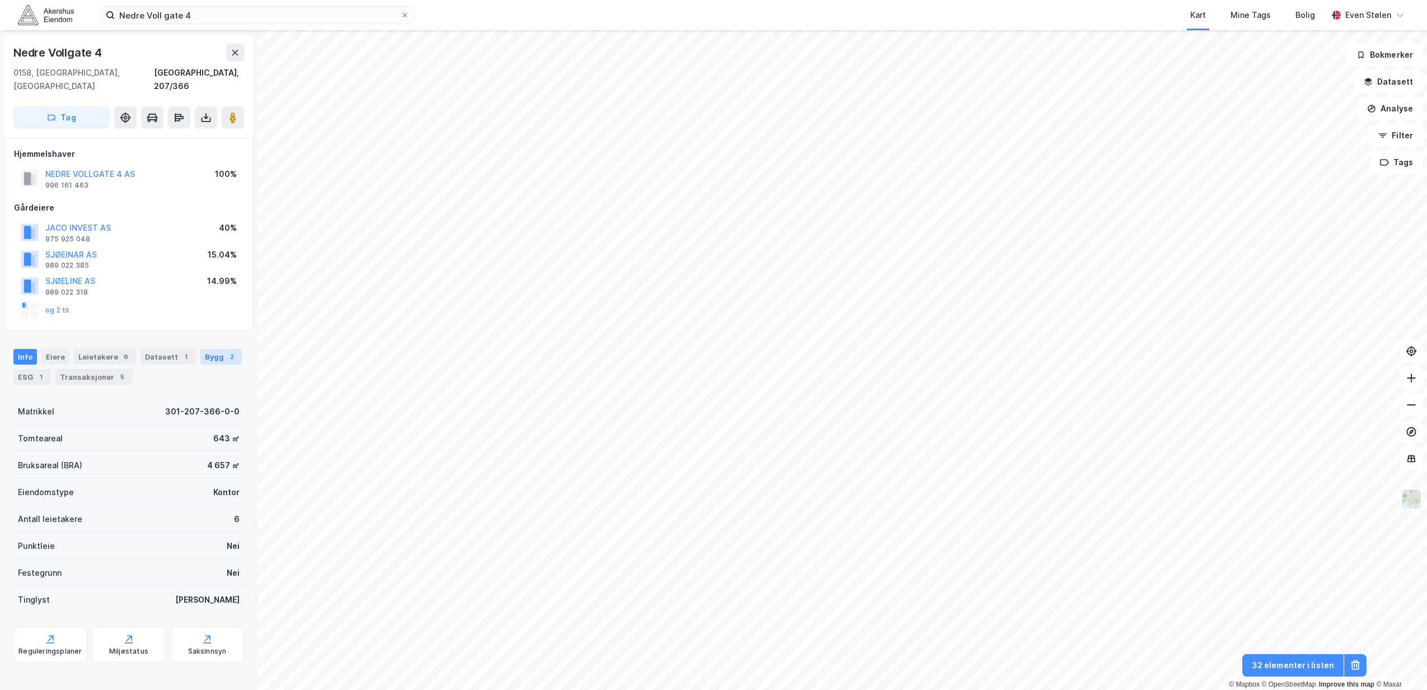
click at [214, 349] on div "Bygg 2" at bounding box center [220, 357] width 41 height 16
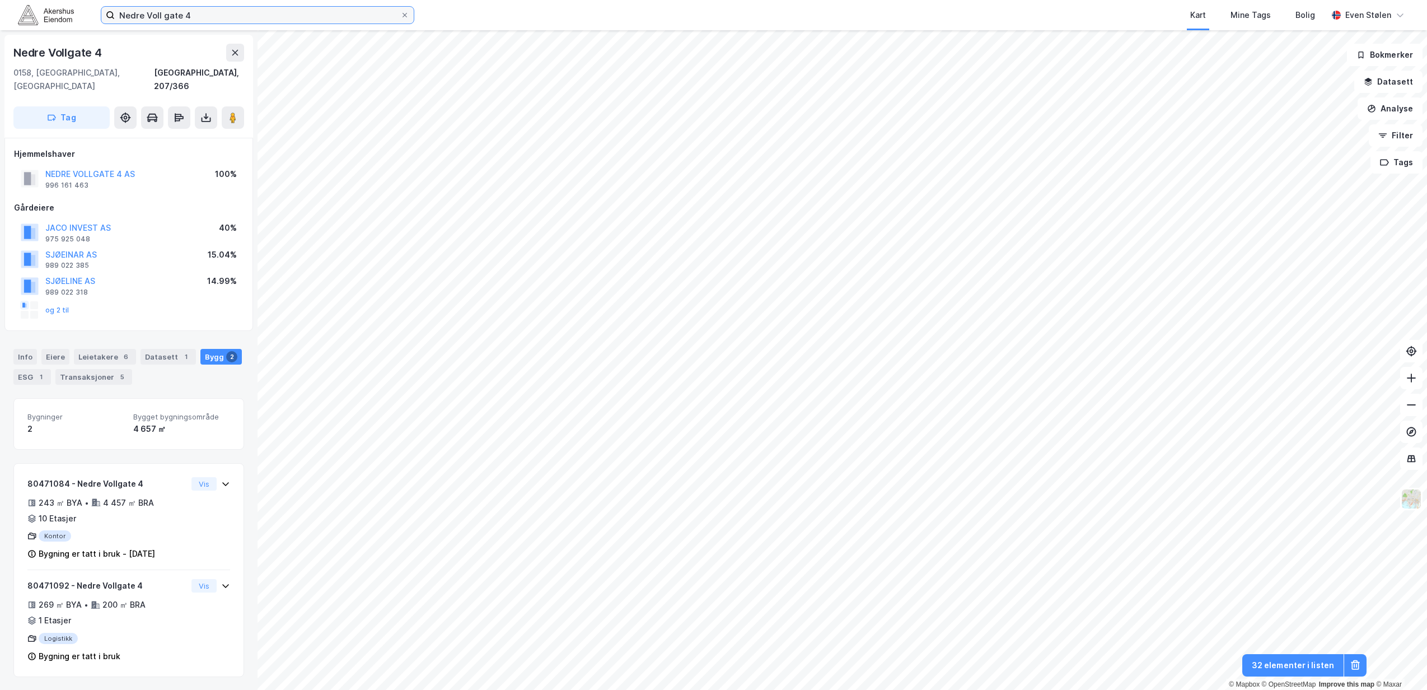
click at [224, 21] on input "Nedre Voll gate 4" at bounding box center [258, 15] width 286 height 17
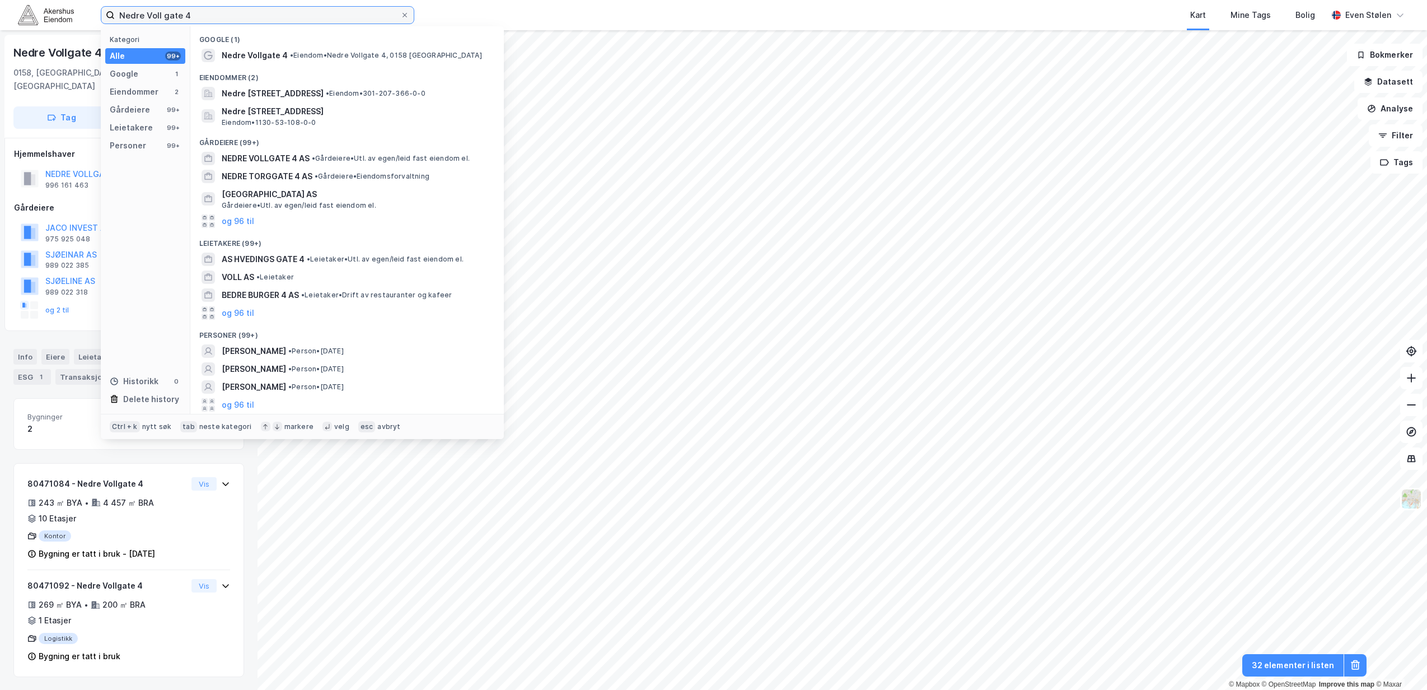
click at [224, 21] on input "Nedre Voll gate 4" at bounding box center [258, 15] width 286 height 17
paste input "[STREET_ADDRESS]"
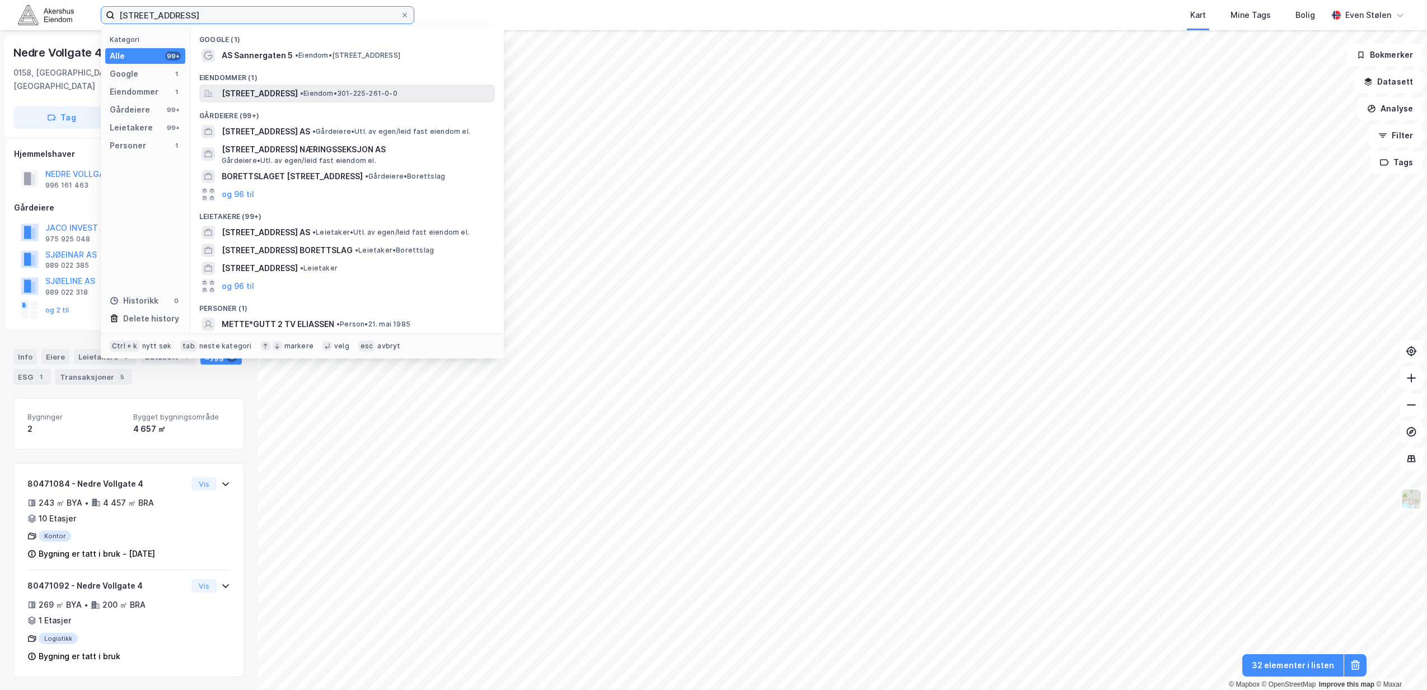
type input "[STREET_ADDRESS]"
